Goal: Information Seeking & Learning: Learn about a topic

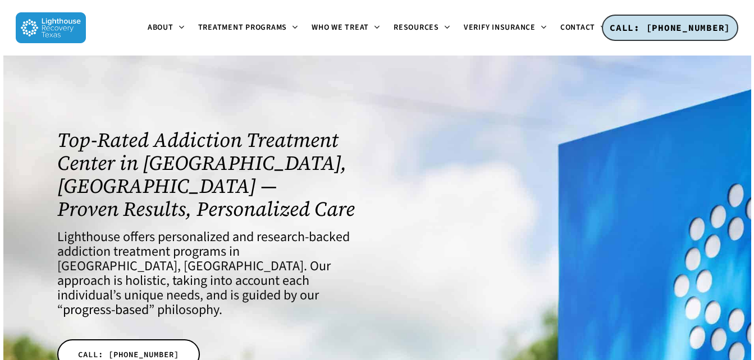
scroll to position [56, 0]
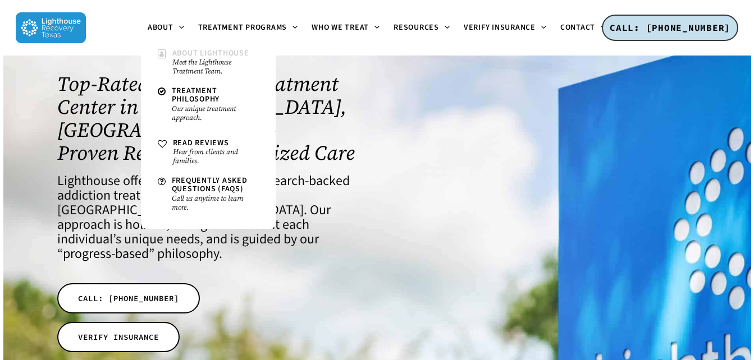
click at [184, 70] on small "Meet the Lighthouse Treatment Team." at bounding box center [215, 67] width 86 height 18
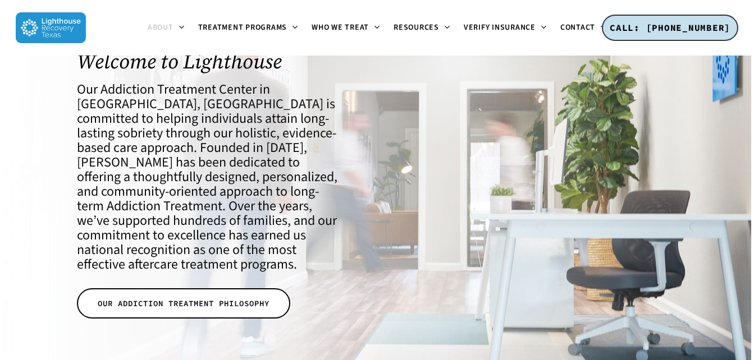
scroll to position [112, 0]
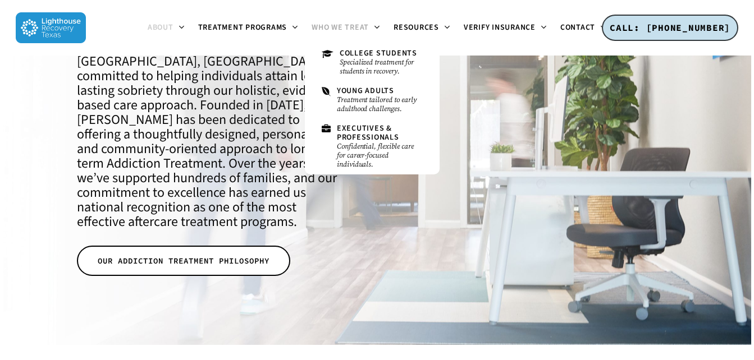
click at [352, 28] on span "Who We Treat" at bounding box center [339, 27] width 57 height 11
